Goal: Transaction & Acquisition: Purchase product/service

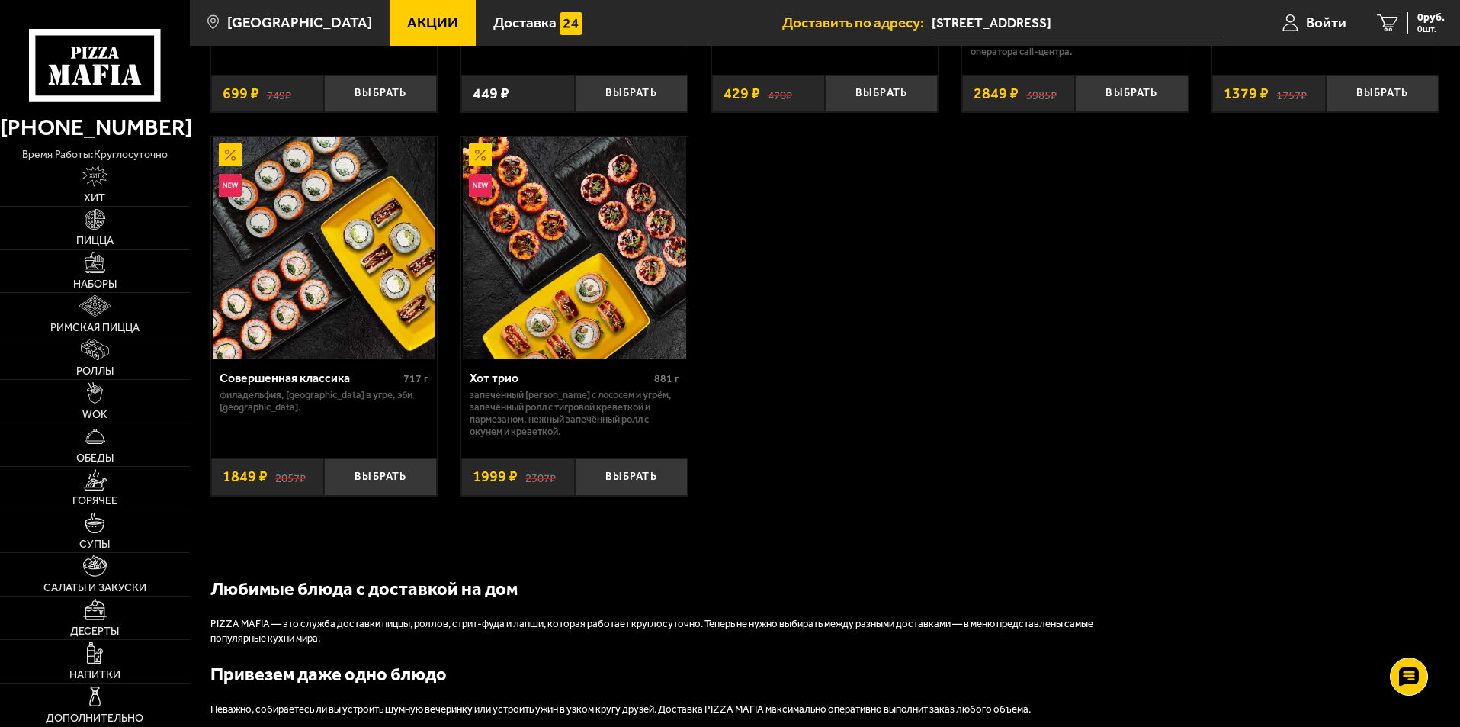
scroll to position [1144, 0]
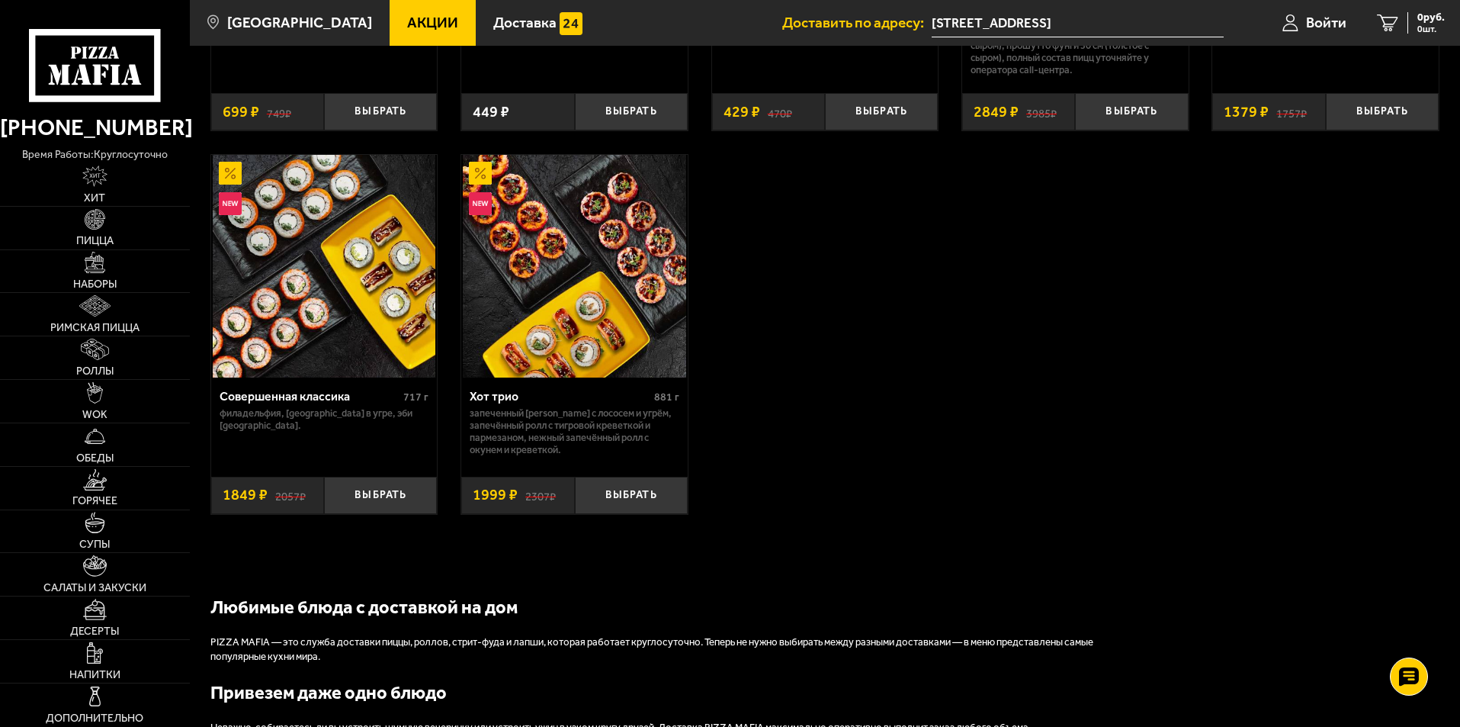
click at [407, 23] on span "Акции" at bounding box center [432, 22] width 51 height 14
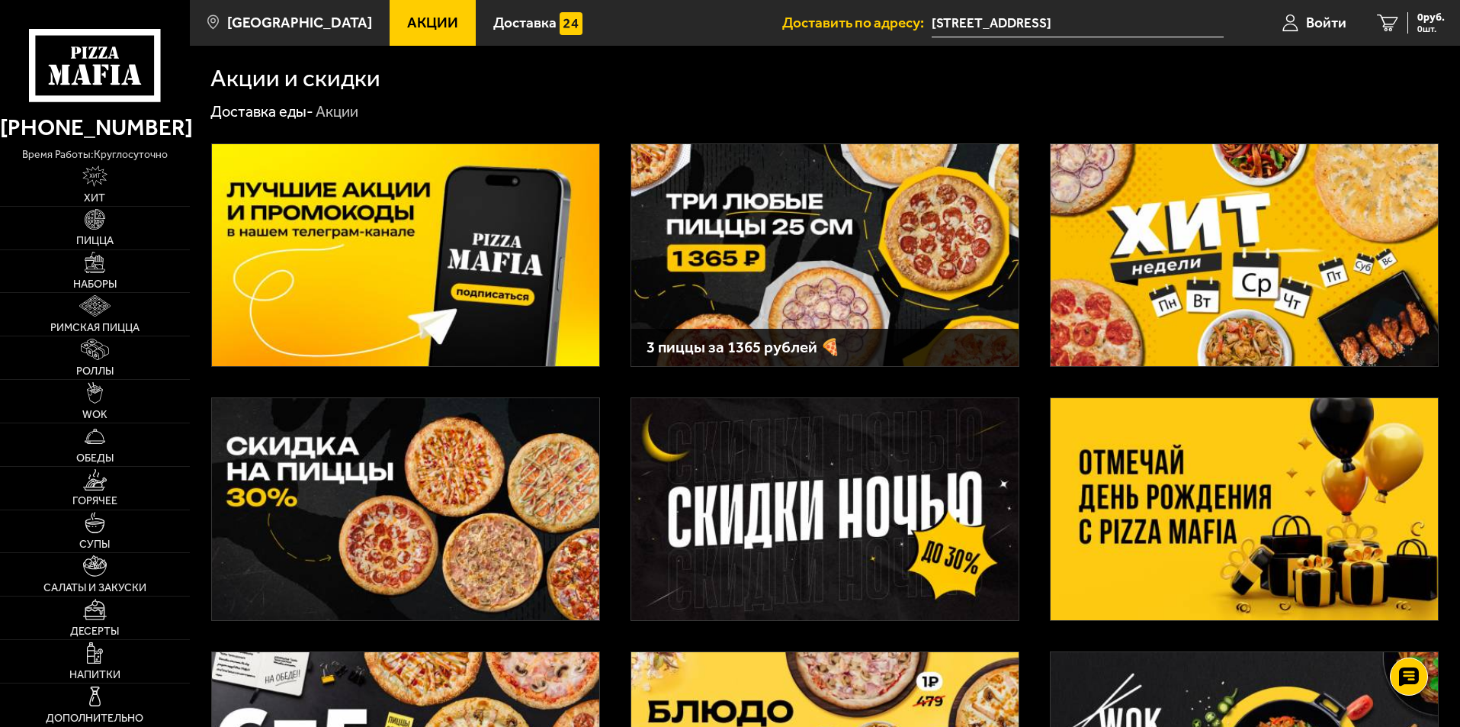
click at [334, 576] on img at bounding box center [405, 509] width 387 height 222
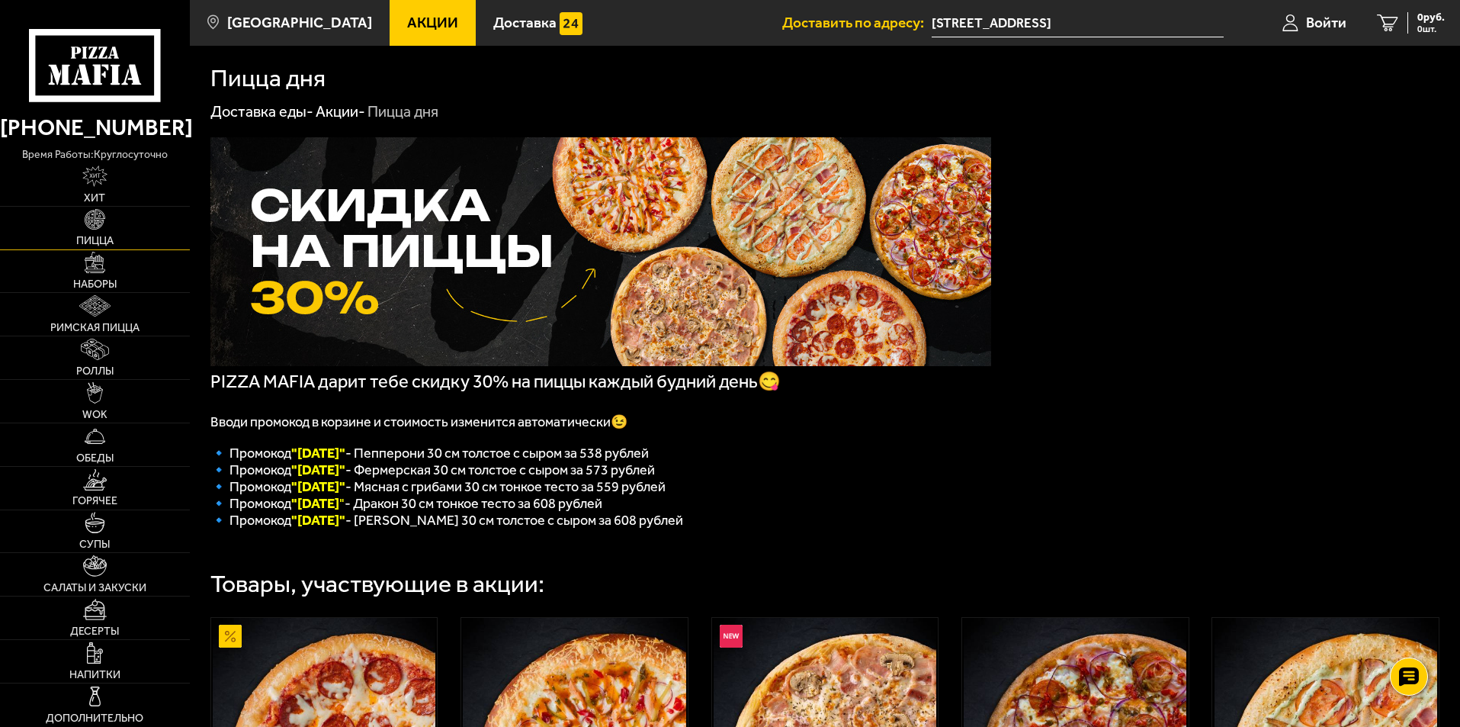
click at [88, 233] on link "Пицца" at bounding box center [95, 228] width 190 height 43
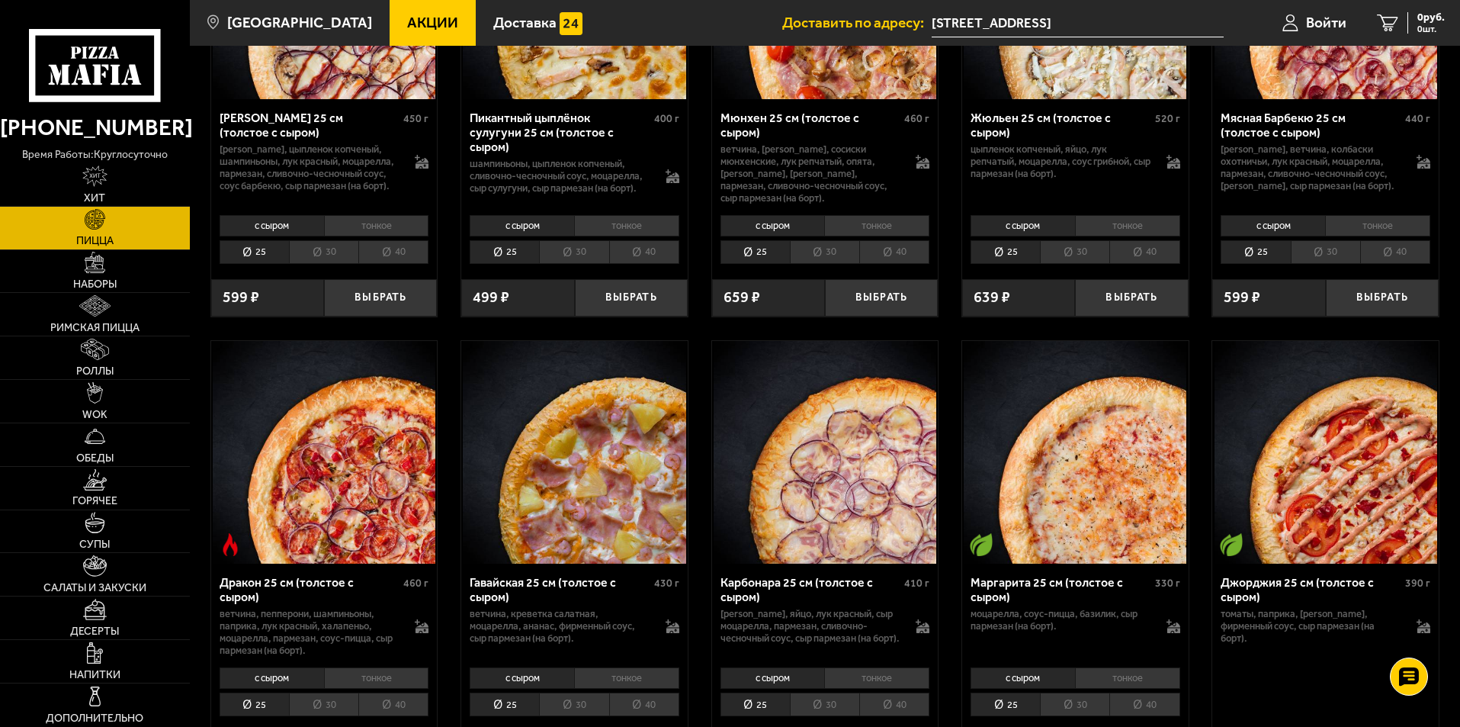
scroll to position [2593, 0]
click at [328, 261] on li "30" at bounding box center [323, 251] width 69 height 24
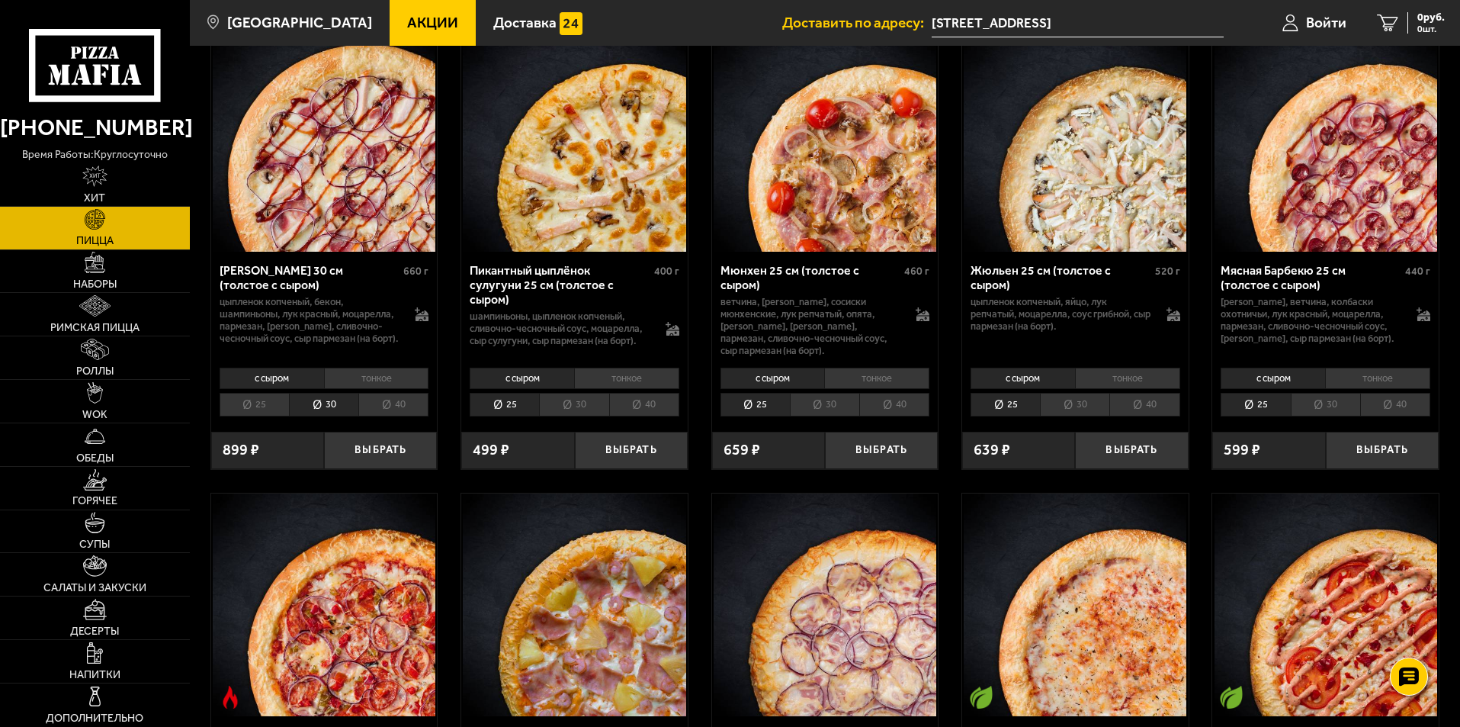
scroll to position [2440, 0]
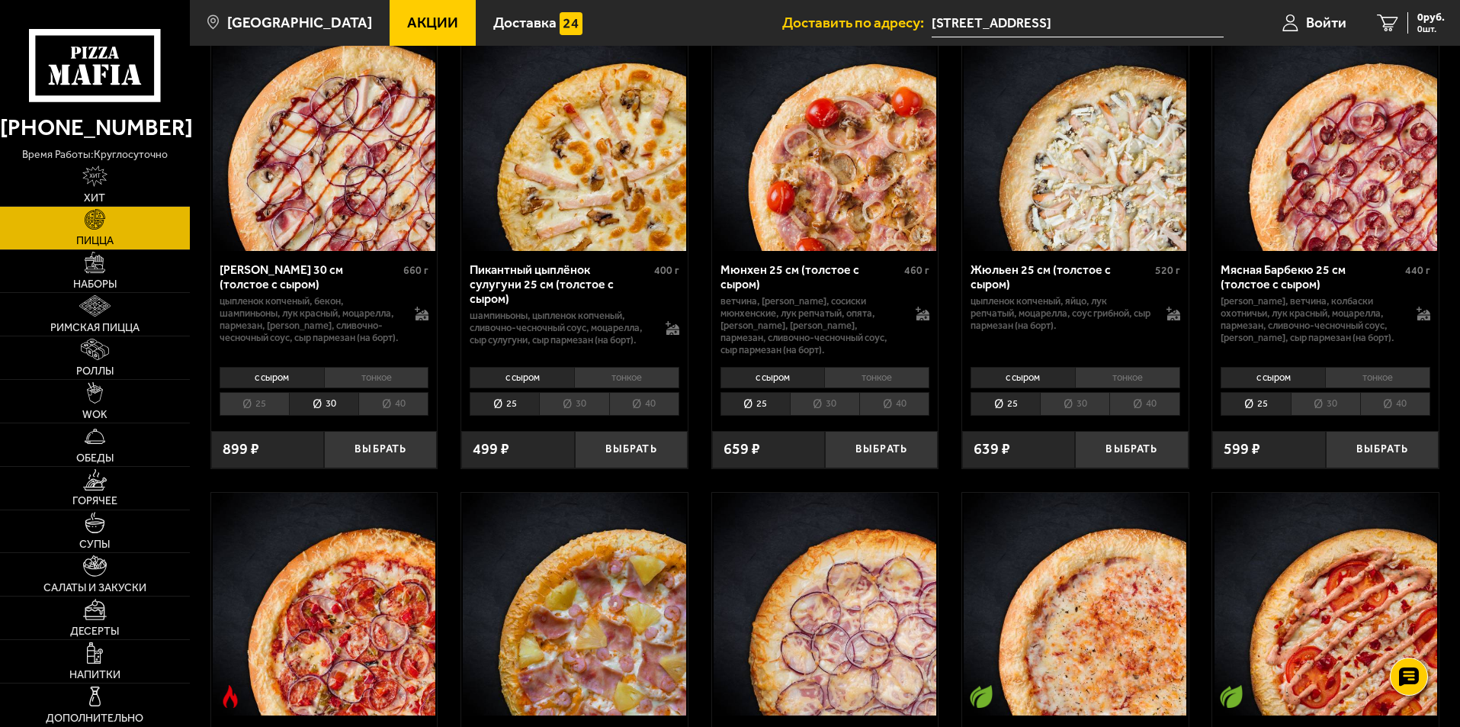
click at [386, 409] on li "40" at bounding box center [393, 404] width 70 height 24
click at [248, 407] on li "25" at bounding box center [254, 404] width 69 height 24
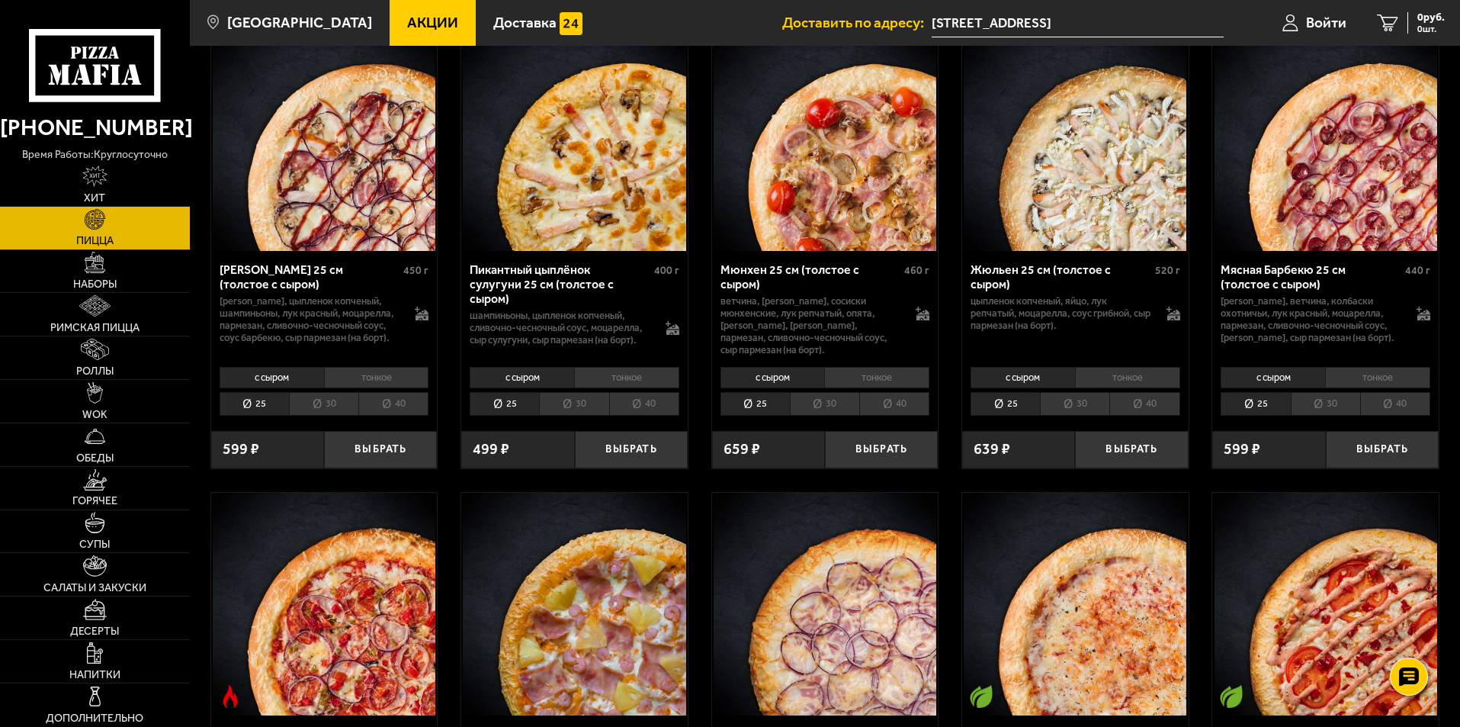
click at [268, 460] on div "599 ₽" at bounding box center [267, 449] width 113 height 37
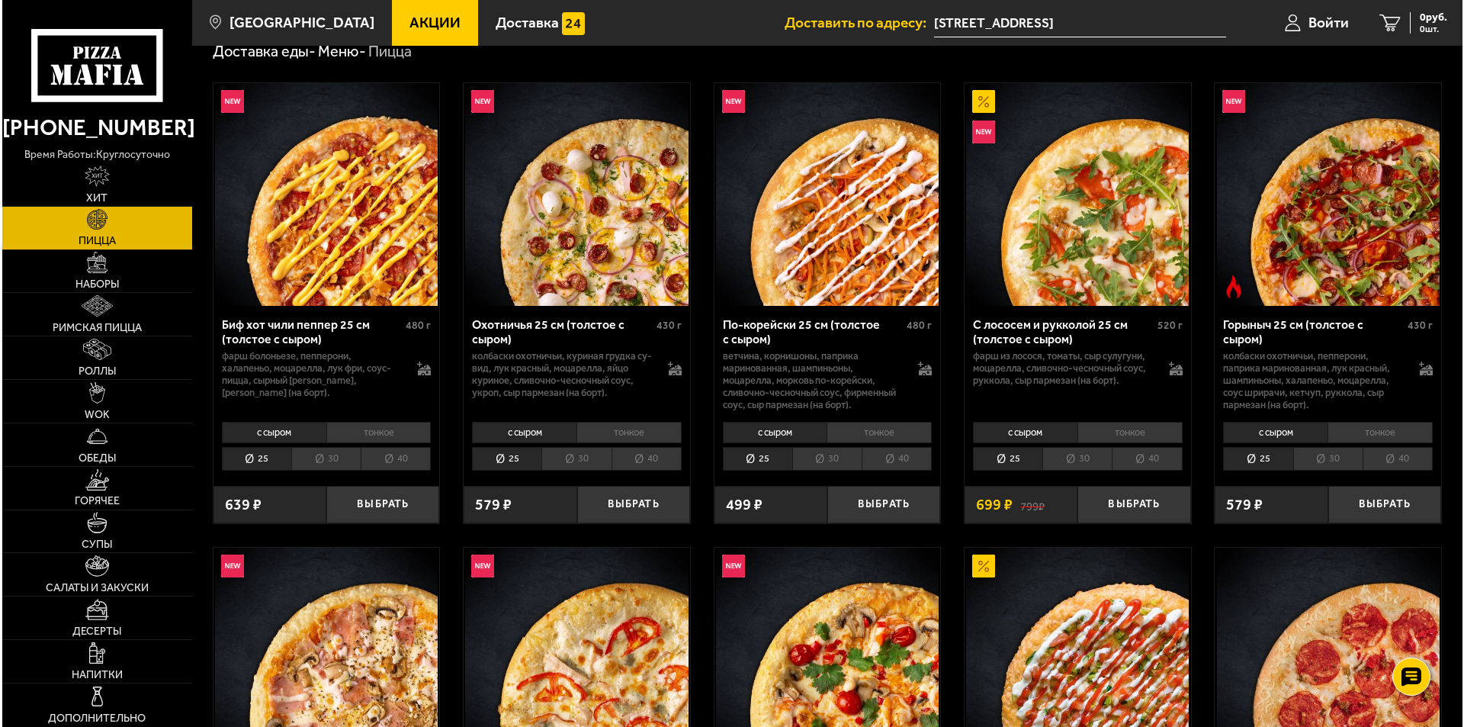
scroll to position [0, 0]
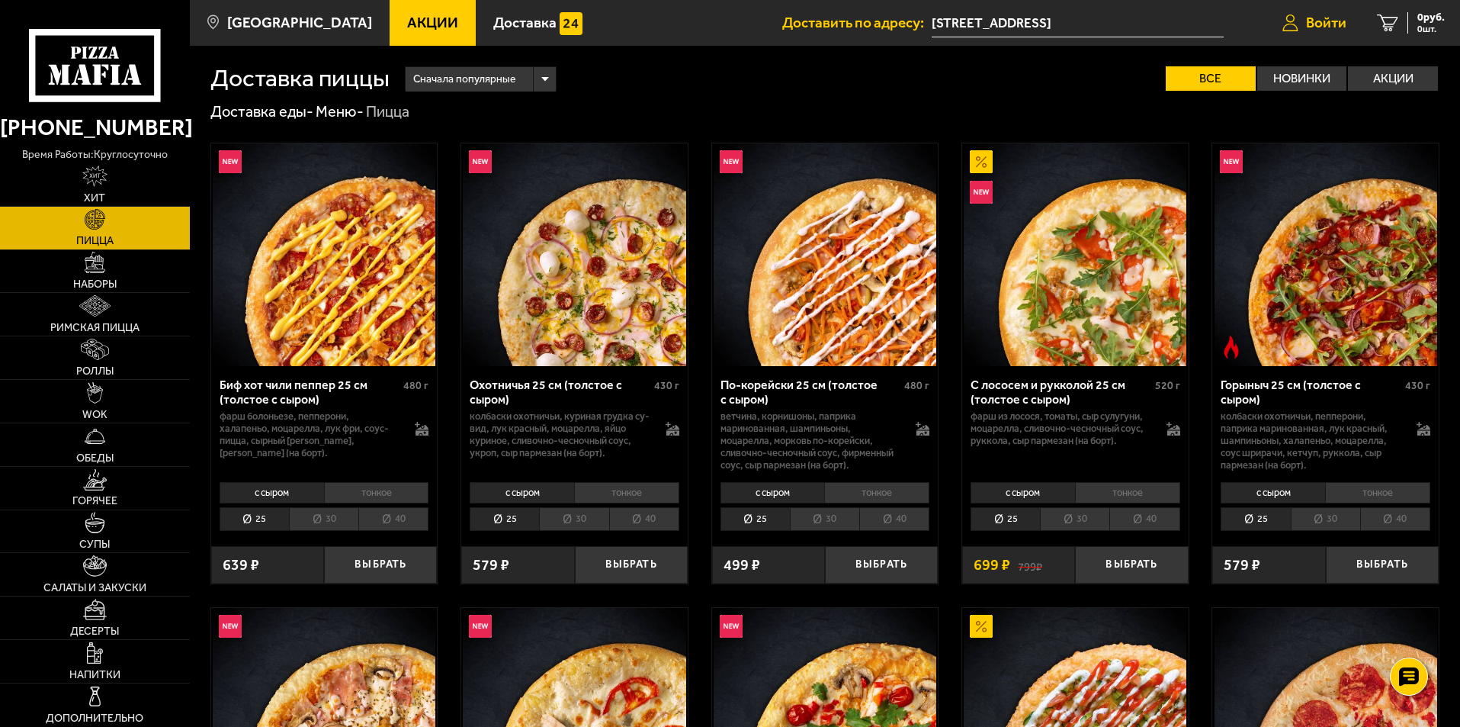
click at [1347, 17] on link "Войти" at bounding box center [1314, 23] width 95 height 46
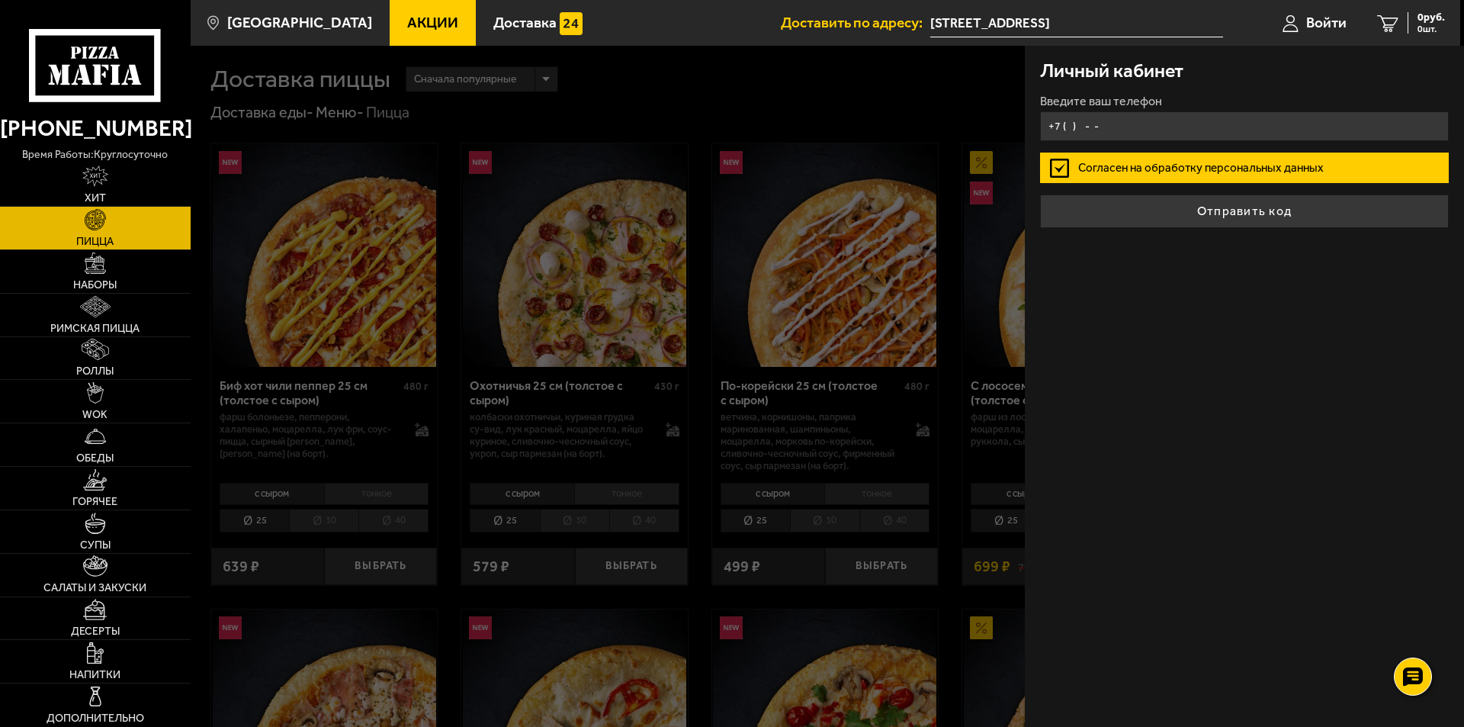
click at [1106, 136] on input "+7 ( ) - -" at bounding box center [1244, 126] width 409 height 30
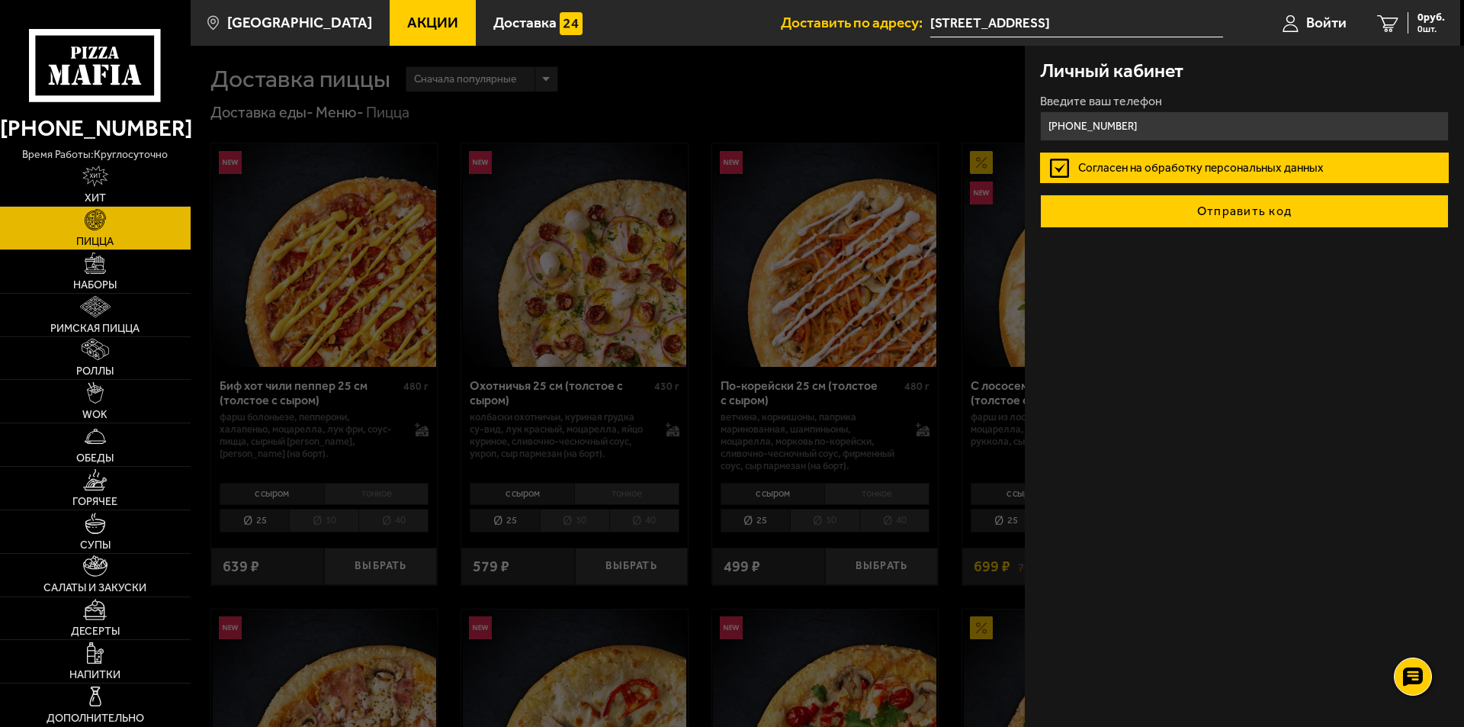
type input "[PHONE_NUMBER]"
click at [1246, 214] on button "Отправить код" at bounding box center [1244, 211] width 409 height 34
